Goal: Navigation & Orientation: Find specific page/section

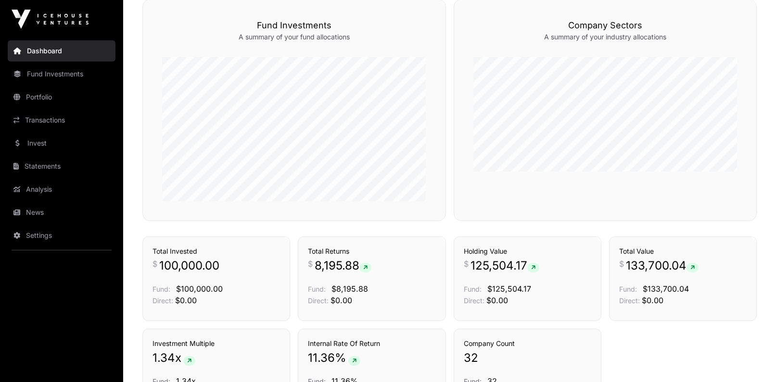
scroll to position [523, 0]
click at [41, 98] on link "Portfolio" at bounding box center [62, 97] width 108 height 21
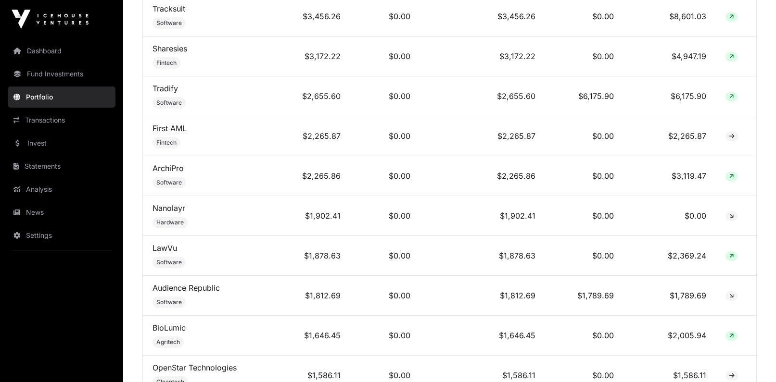
scroll to position [780, 0]
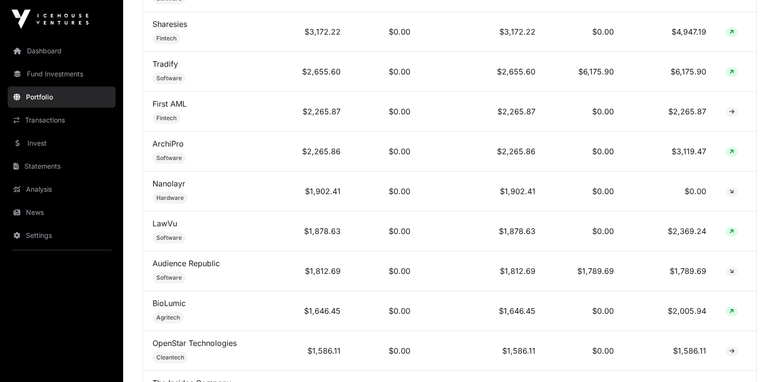
click at [42, 121] on link "Transactions" at bounding box center [62, 120] width 108 height 21
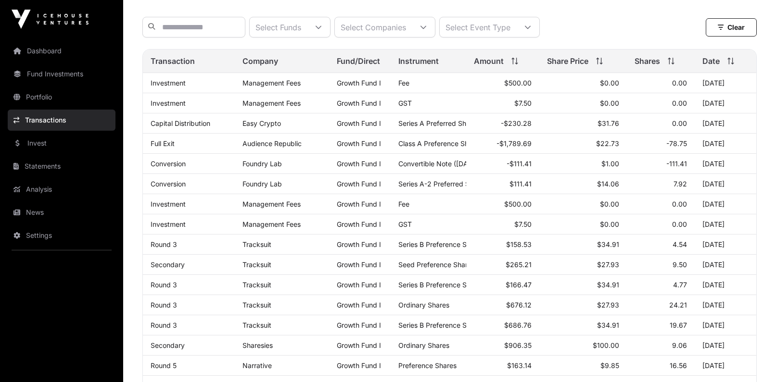
click at [38, 72] on link "Fund Investments" at bounding box center [62, 73] width 108 height 21
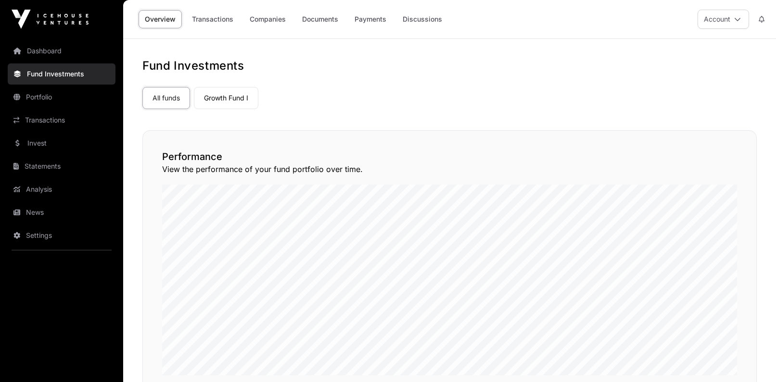
click at [234, 101] on link "Growth Fund I" at bounding box center [226, 98] width 64 height 22
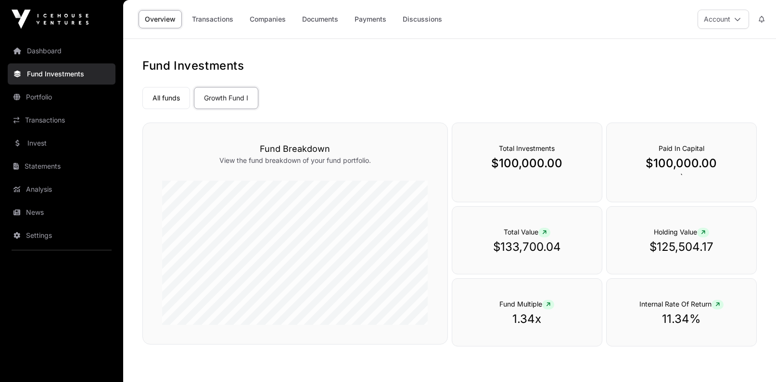
click at [220, 94] on link "Growth Fund I" at bounding box center [226, 98] width 64 height 22
click at [271, 21] on link "Companies" at bounding box center [267, 19] width 49 height 18
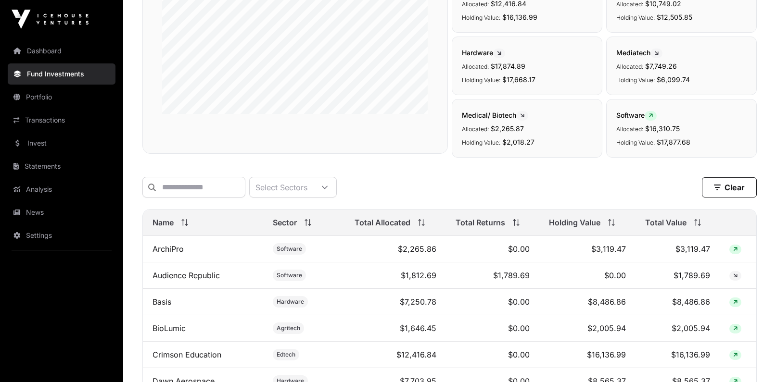
scroll to position [121, 0]
